Goal: Task Accomplishment & Management: Complete application form

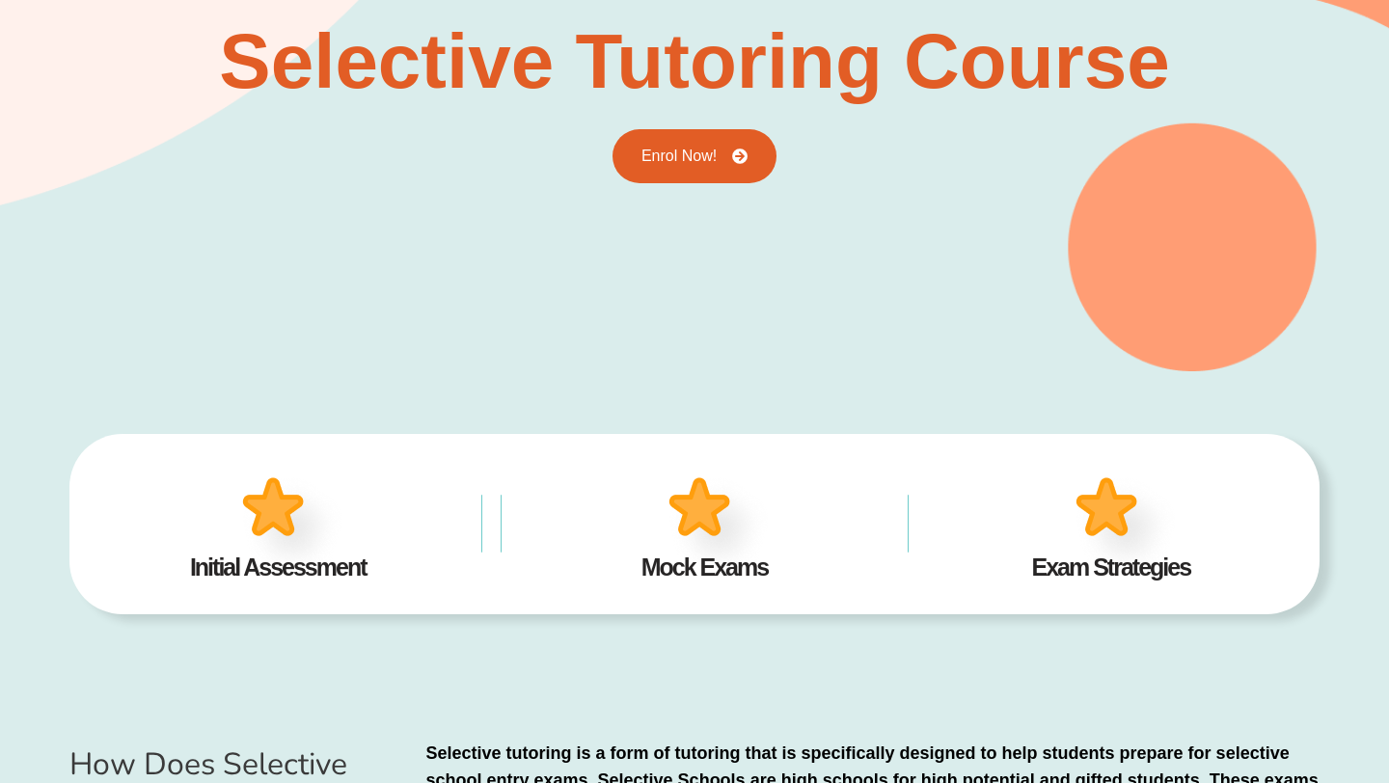
scroll to position [282, 0]
